Goal: Information Seeking & Learning: Learn about a topic

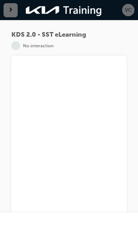
click at [13, 9] on div "button" at bounding box center [11, 10] width 14 height 14
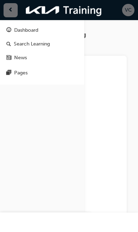
click at [126, 12] on span "VC" at bounding box center [128, 9] width 7 height 7
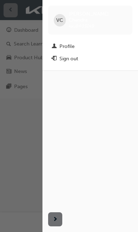
click at [59, 24] on div "VC Vasanth Chandra kau84030k9" at bounding box center [90, 20] width 84 height 29
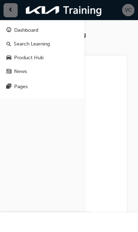
click at [125, 9] on span "VC" at bounding box center [128, 9] width 7 height 7
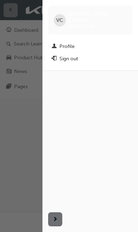
click at [77, 42] on div "Profile" at bounding box center [90, 46] width 77 height 8
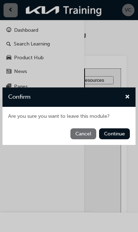
click at [112, 137] on button "Continue" at bounding box center [114, 134] width 31 height 11
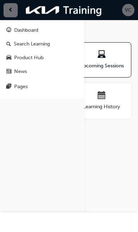
click at [108, 134] on div "Profile Upcoming Sessions Certificates Learning History Subscription" at bounding box center [69, 103] width 130 height 123
click at [107, 31] on div "VC Vasanth Chandra kau84030k9 vasanthkumar.c@icloud.com Technician Metro Kia Af…" at bounding box center [69, 116] width 138 height 232
click at [110, 28] on div "VC Vasanth Chandra kau84030k9 vasanthkumar.c@icloud.com Technician Metro Kia Af…" at bounding box center [69, 116] width 138 height 232
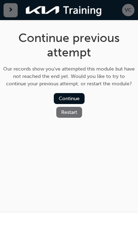
click at [75, 117] on button "Restart" at bounding box center [69, 112] width 26 height 11
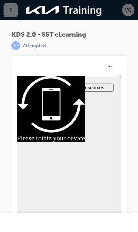
click at [128, 11] on span "VC" at bounding box center [128, 9] width 7 height 7
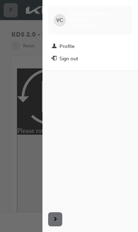
click at [72, 43] on div "Profile" at bounding box center [66, 46] width 15 height 7
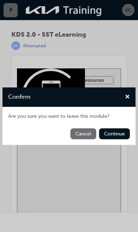
click at [115, 136] on button "Continue" at bounding box center [114, 134] width 31 height 11
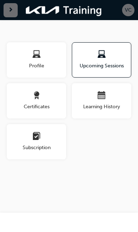
click at [54, 60] on div "button" at bounding box center [36, 56] width 59 height 10
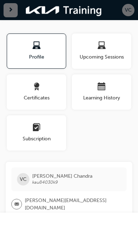
scroll to position [9, 0]
